Goal: Task Accomplishment & Management: Use online tool/utility

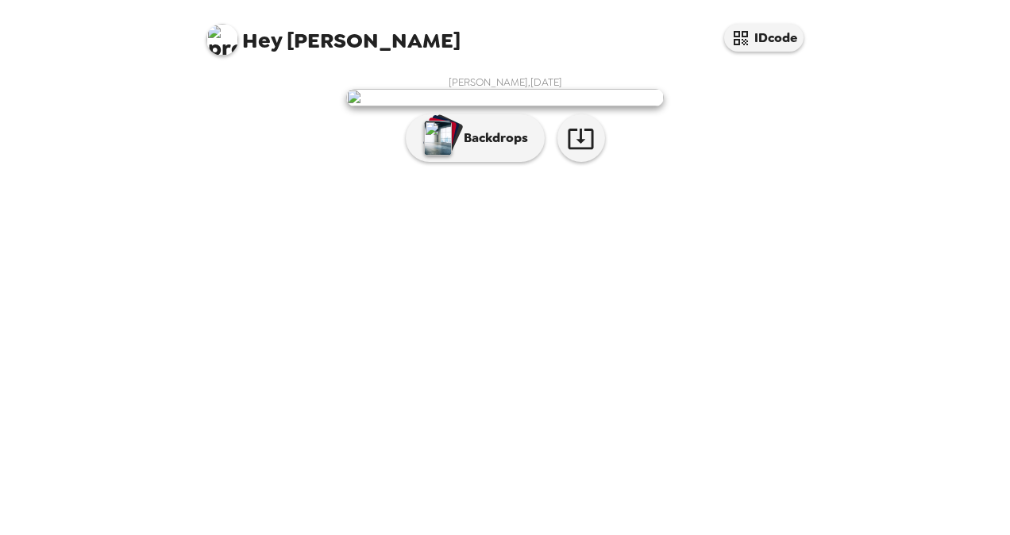
click at [522, 106] on img at bounding box center [504, 97] width 317 height 17
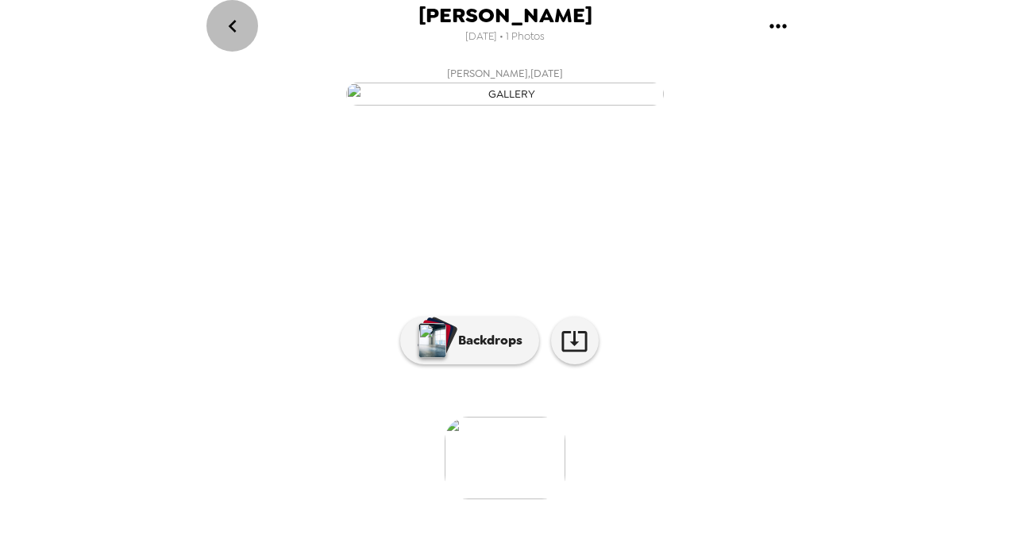
click at [229, 31] on icon "go back" at bounding box center [232, 25] width 25 height 25
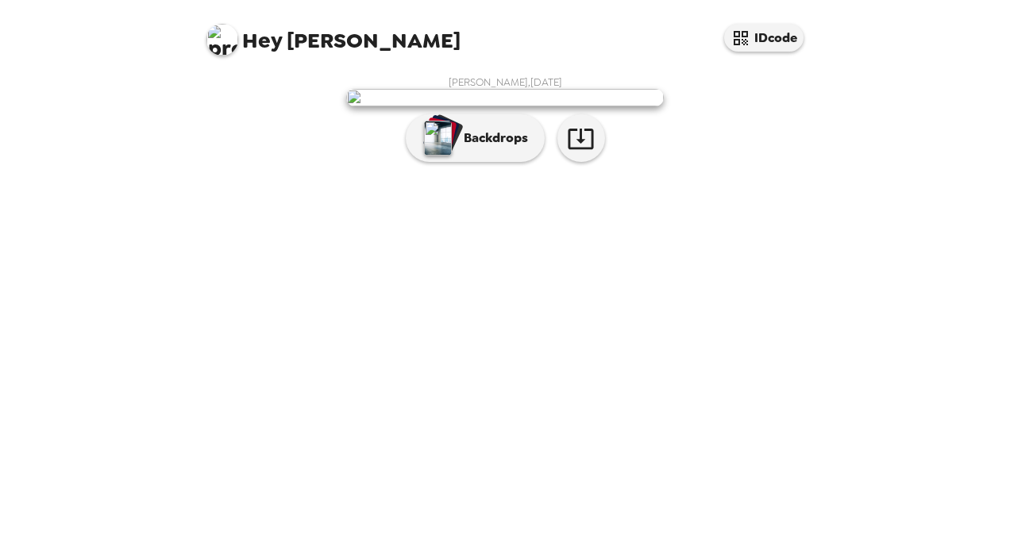
scroll to position [38, 0]
click at [483, 162] on button "Backdrops" at bounding box center [475, 138] width 139 height 48
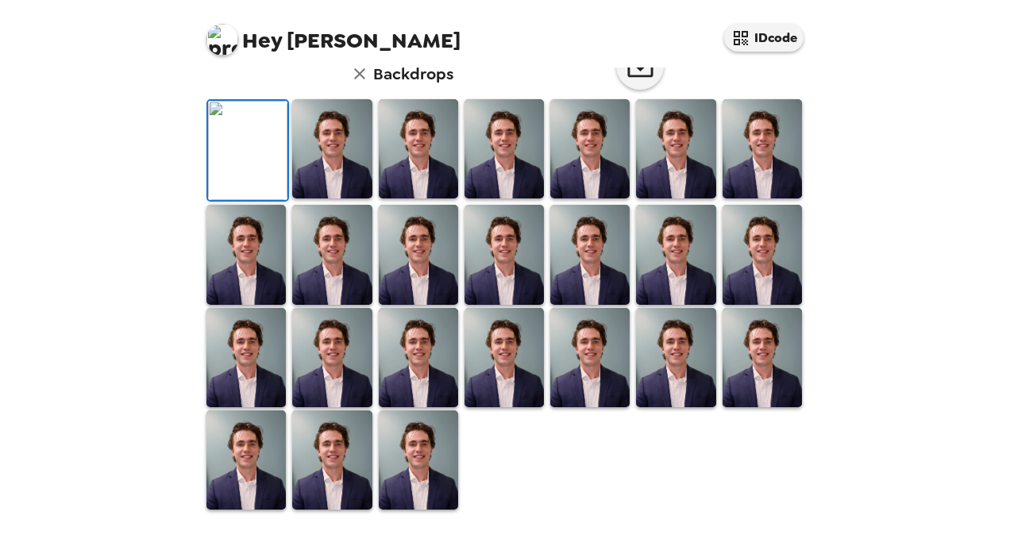
scroll to position [348, 0]
click at [321, 198] on img at bounding box center [331, 148] width 79 height 99
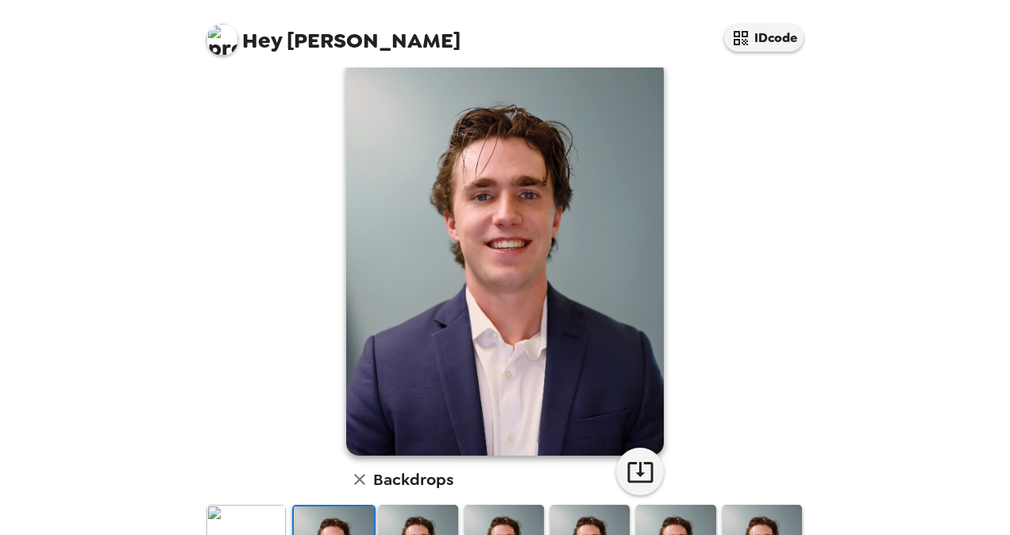
scroll to position [110, 0]
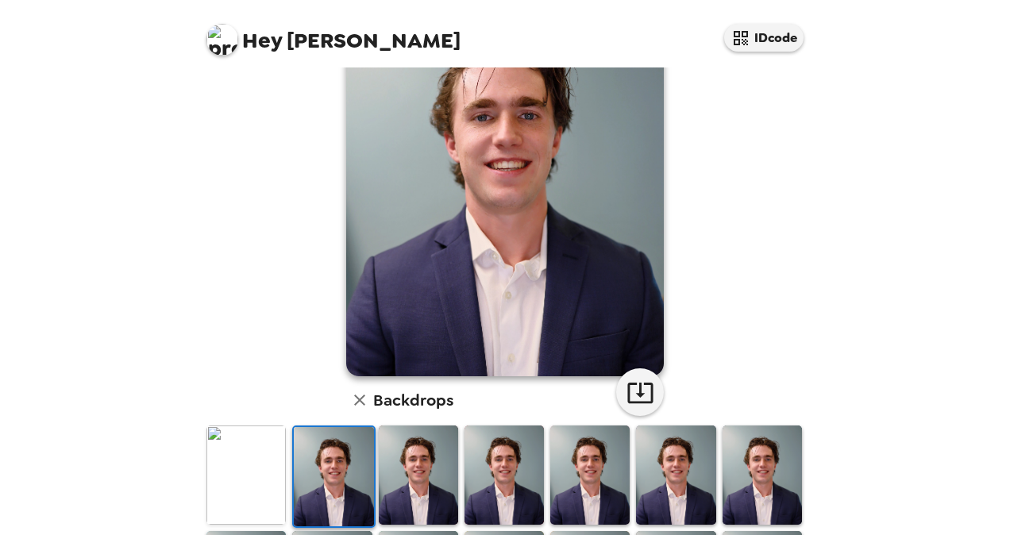
click at [414, 445] on img at bounding box center [418, 474] width 79 height 99
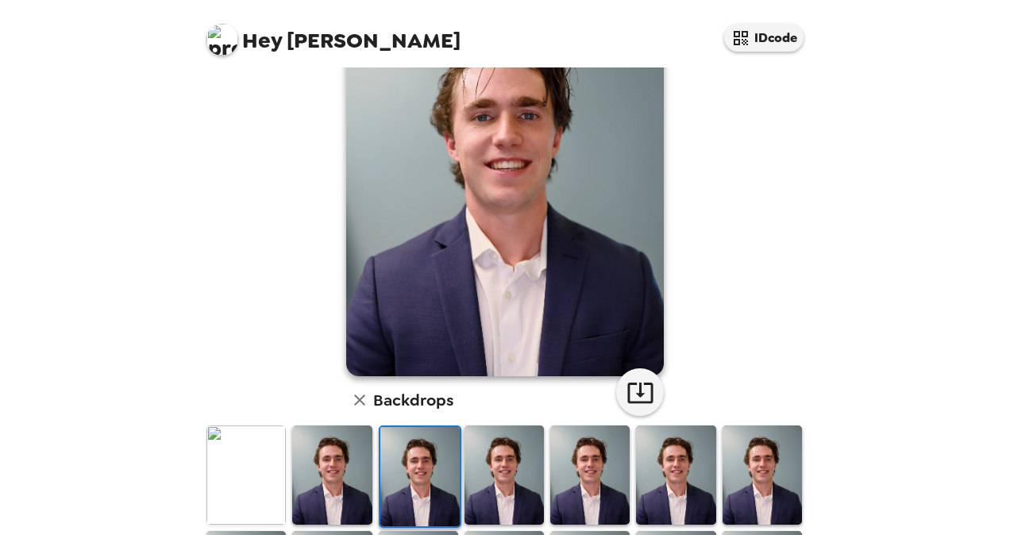
click at [492, 473] on img at bounding box center [503, 474] width 79 height 99
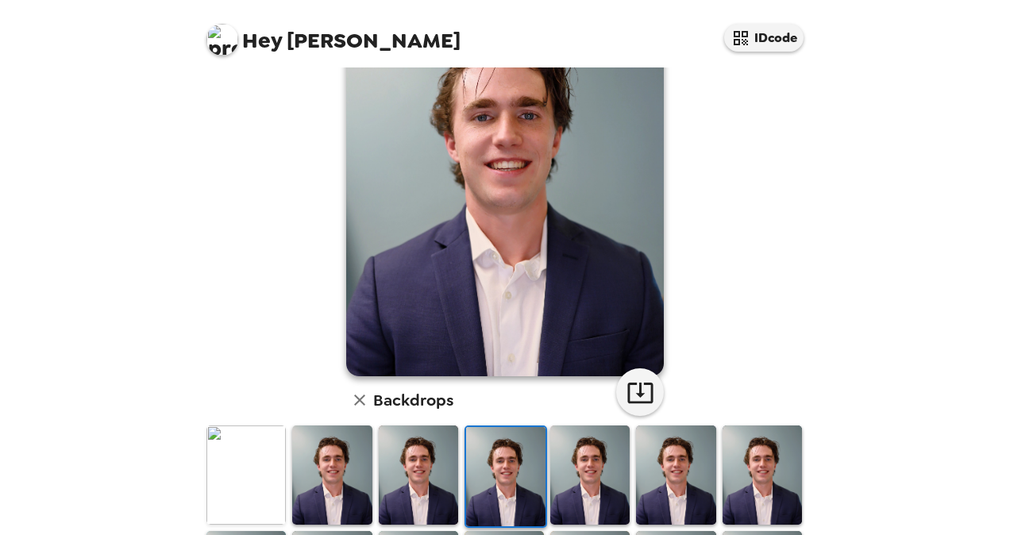
click at [584, 473] on img at bounding box center [589, 474] width 79 height 99
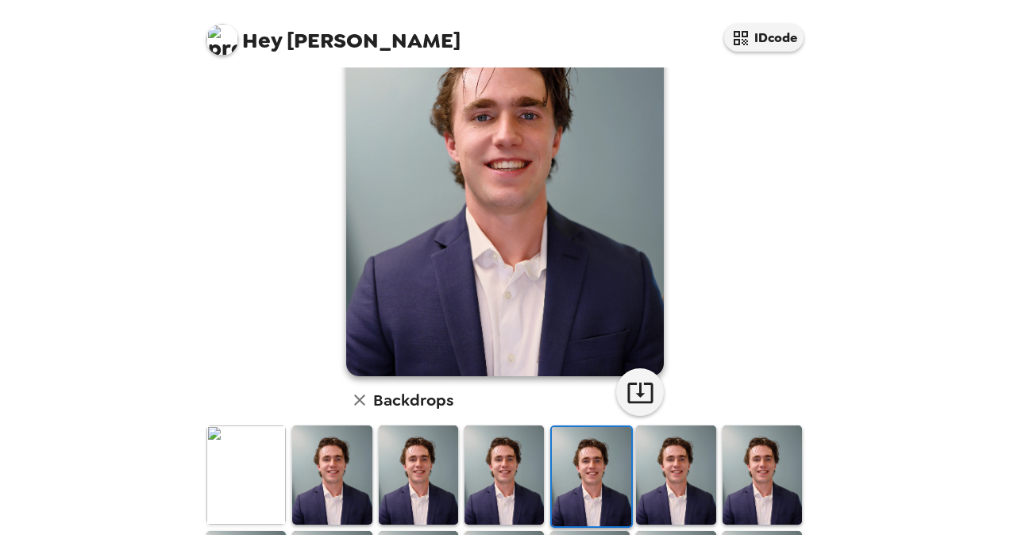
click at [647, 473] on img at bounding box center [675, 474] width 79 height 99
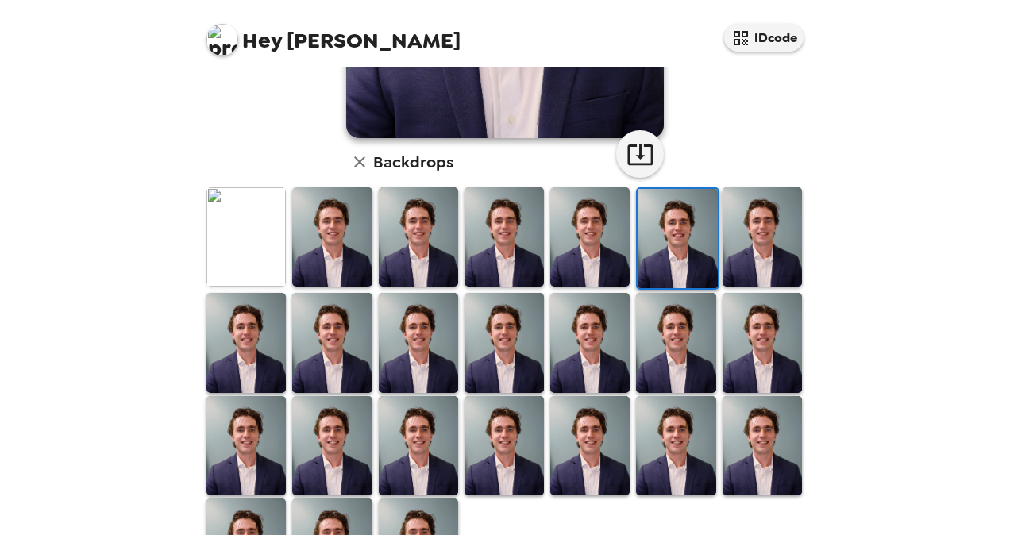
scroll to position [427, 0]
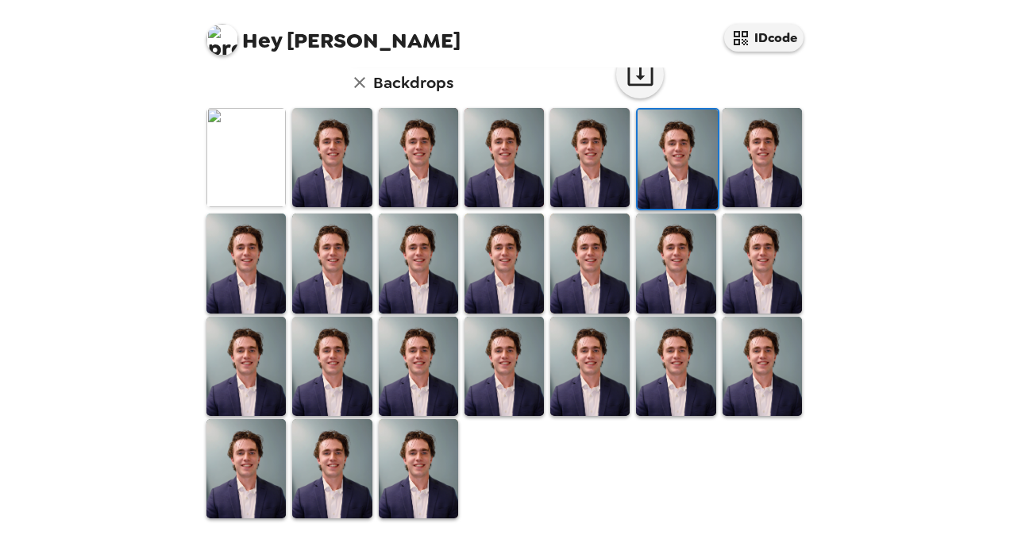
click at [429, 462] on img at bounding box center [418, 468] width 79 height 99
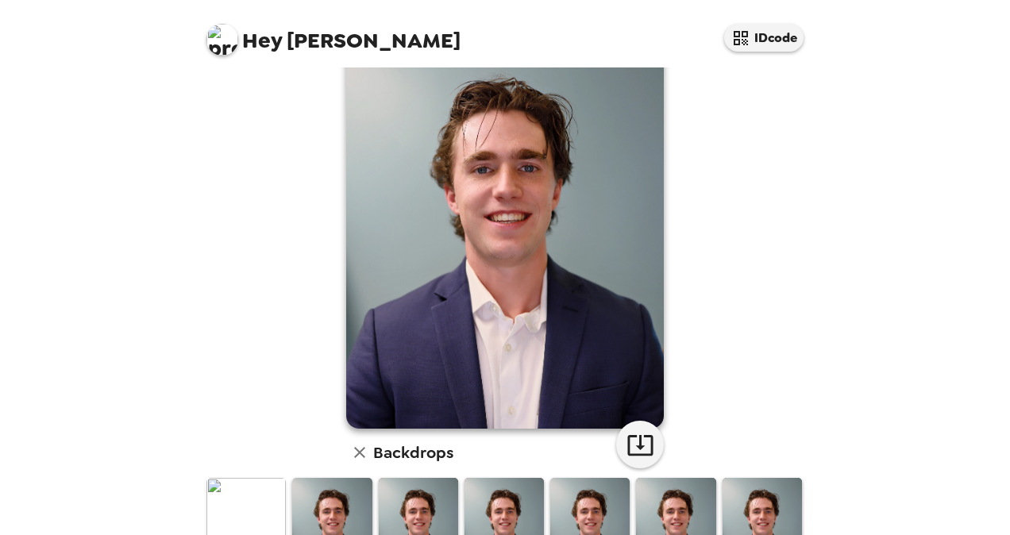
scroll to position [0, 0]
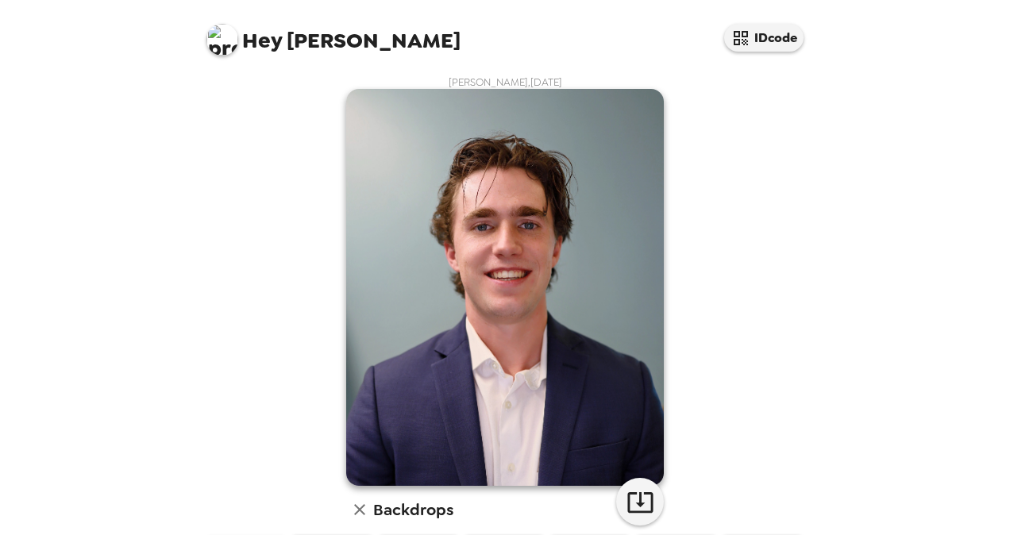
click at [346, 507] on button "button" at bounding box center [359, 509] width 27 height 27
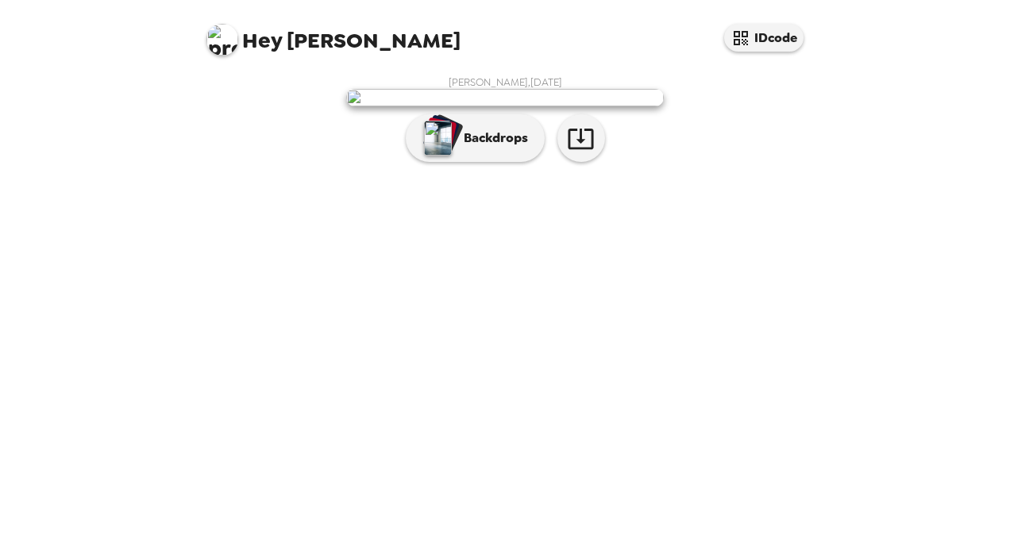
scroll to position [38, 0]
click at [437, 156] on img "button" at bounding box center [438, 138] width 28 height 35
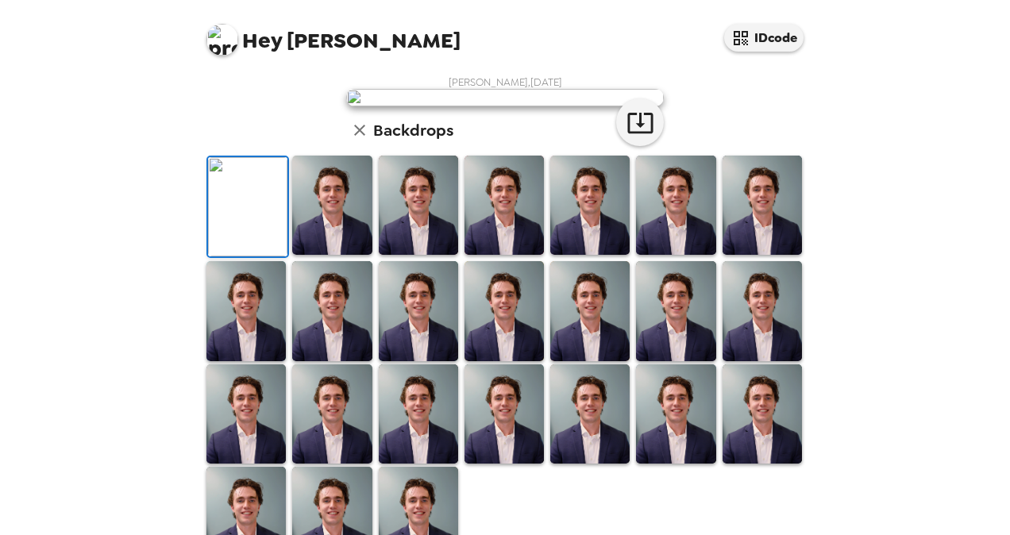
scroll to position [79, 0]
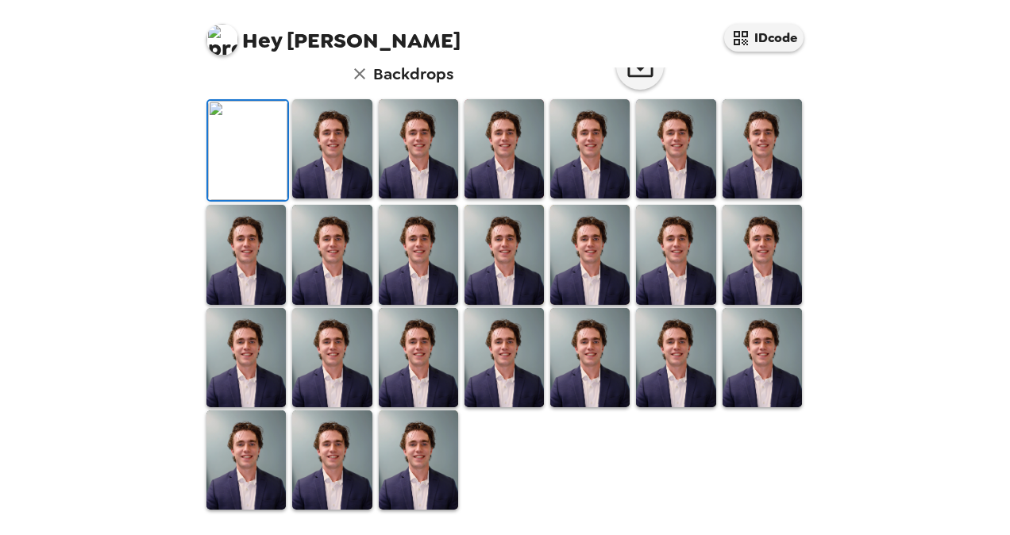
click at [362, 83] on icon "button" at bounding box center [359, 73] width 19 height 19
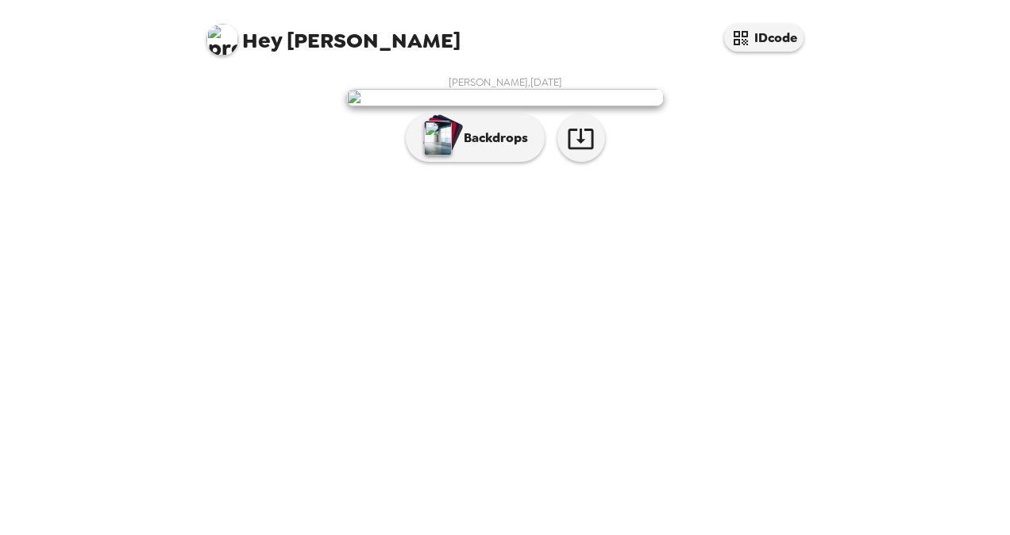
scroll to position [0, 0]
click at [505, 106] on img at bounding box center [504, 97] width 317 height 17
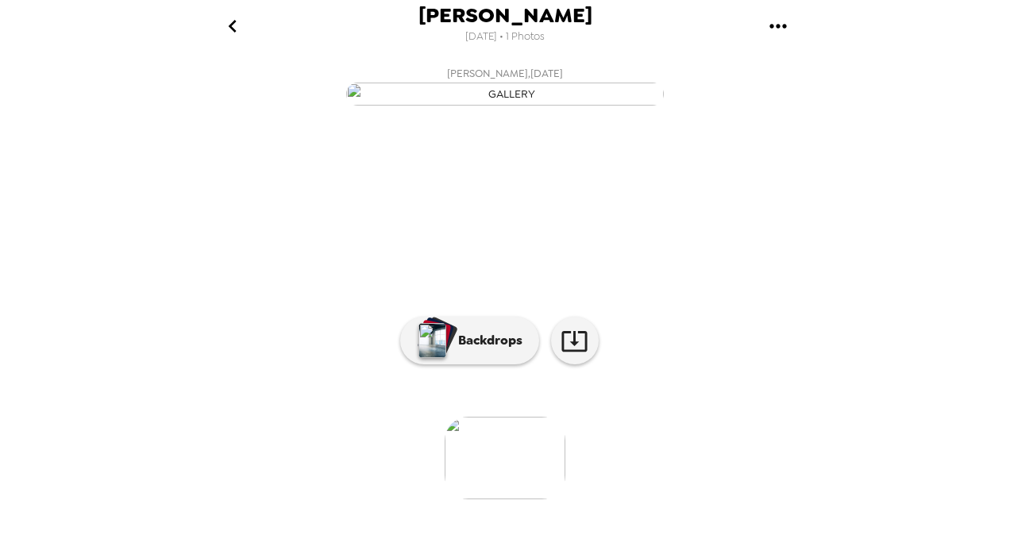
scroll to position [73, 0]
click at [487, 364] on button "Backdrops" at bounding box center [469, 341] width 139 height 48
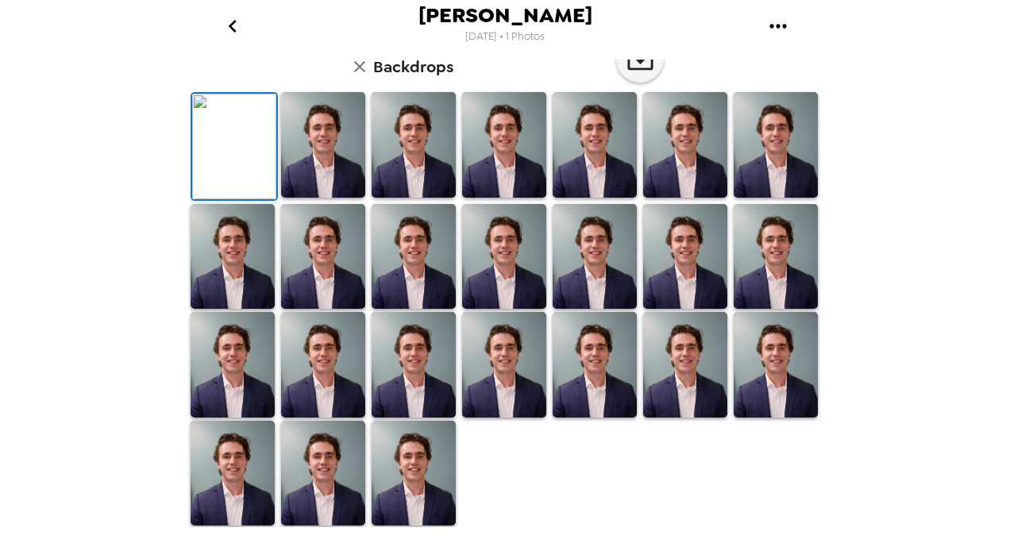
scroll to position [0, 0]
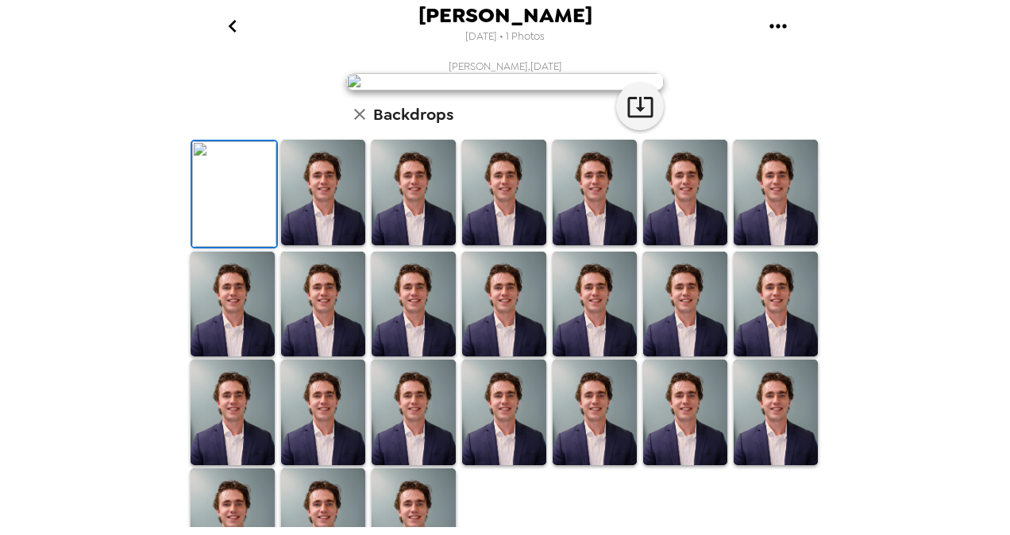
click at [398, 127] on h6 "Backdrops" at bounding box center [413, 114] width 80 height 25
click at [346, 128] on button "button" at bounding box center [359, 114] width 27 height 27
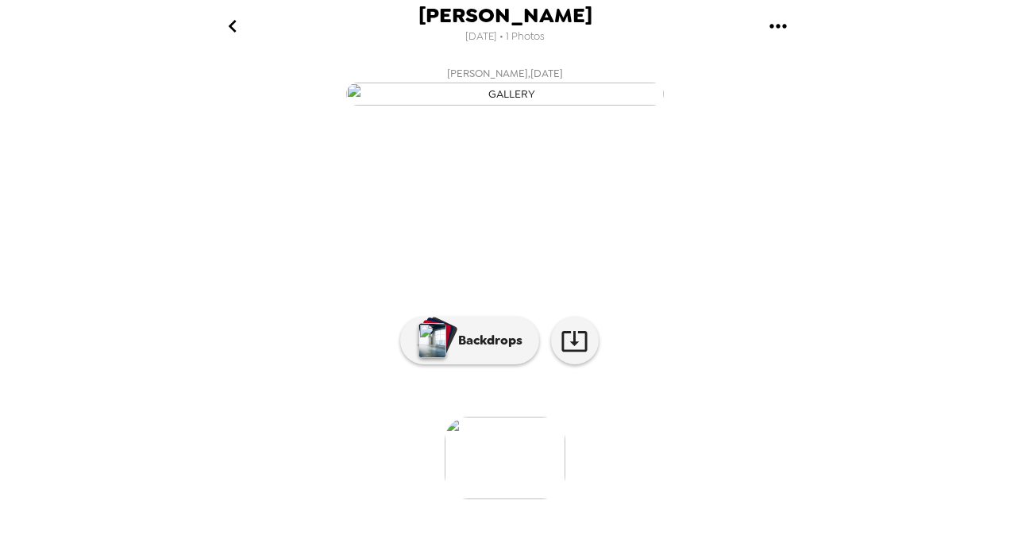
scroll to position [79, 0]
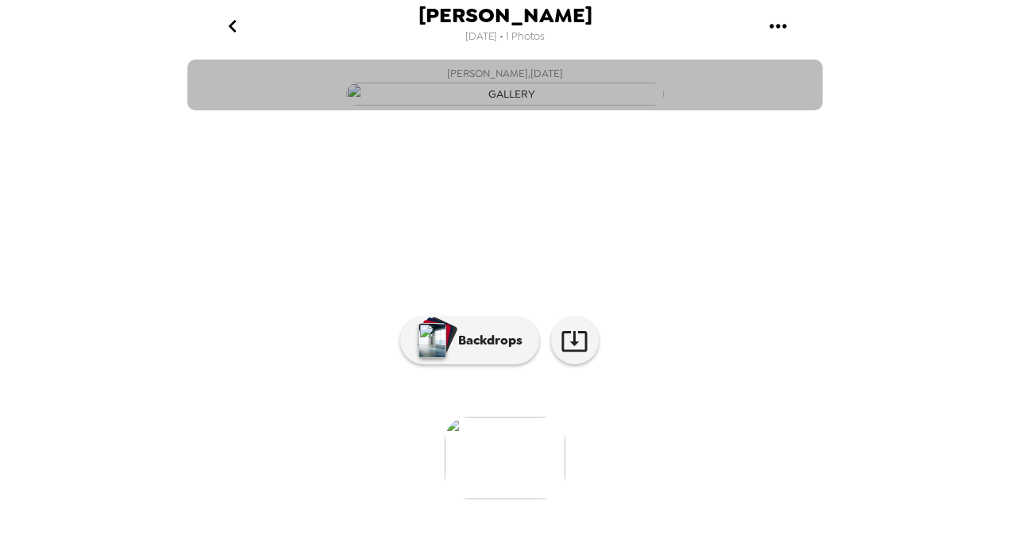
click at [503, 106] on img "button" at bounding box center [504, 94] width 317 height 23
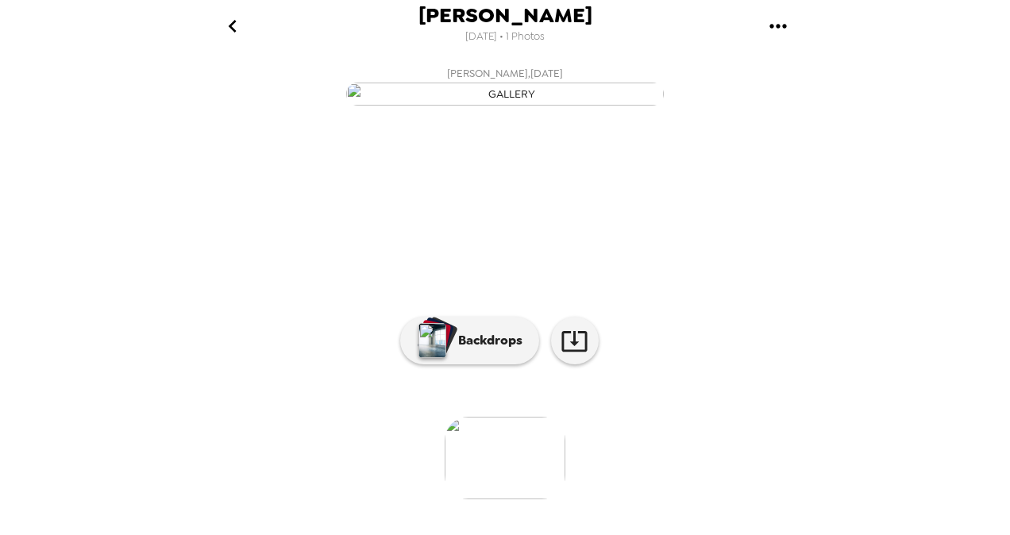
scroll to position [152, 0]
click at [492, 350] on p "Backdrops" at bounding box center [486, 340] width 72 height 19
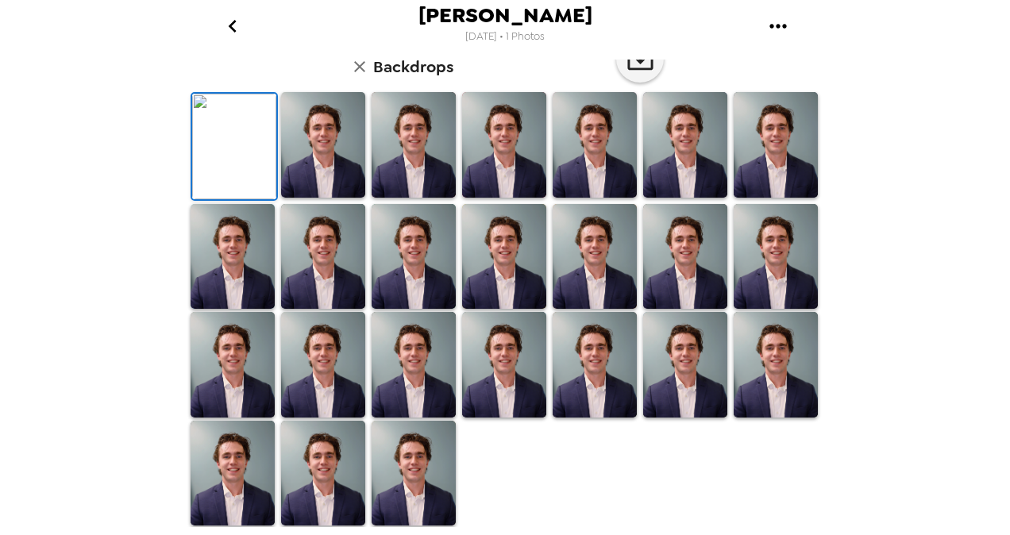
scroll to position [0, 0]
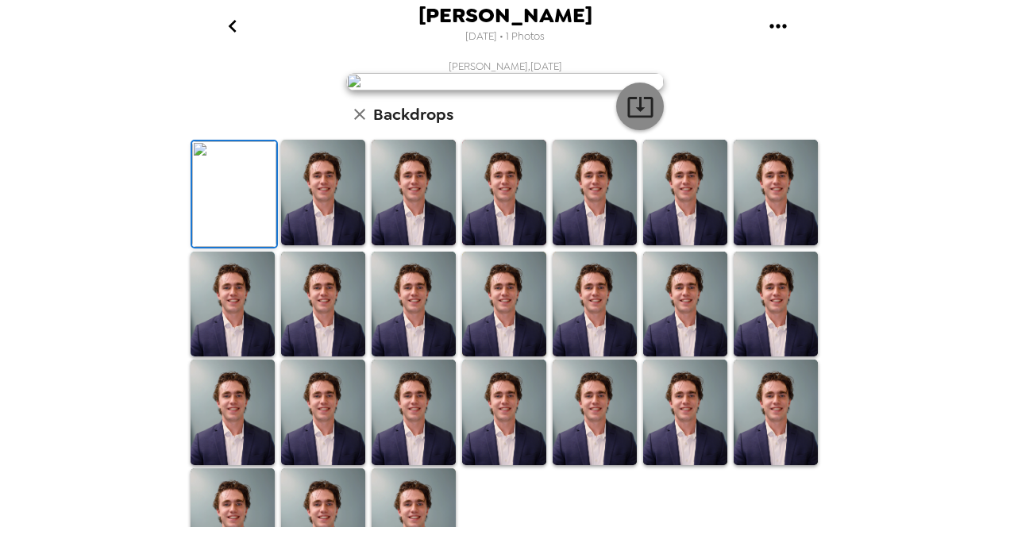
click at [625, 130] on button "button" at bounding box center [640, 107] width 48 height 48
click at [963, 151] on div "Maxwell McKenna 9/16/2025 • 1 Photos Maxwell McKenna , 09-16-2025 Backdrops" at bounding box center [505, 267] width 1010 height 535
